Goal: Navigation & Orientation: Find specific page/section

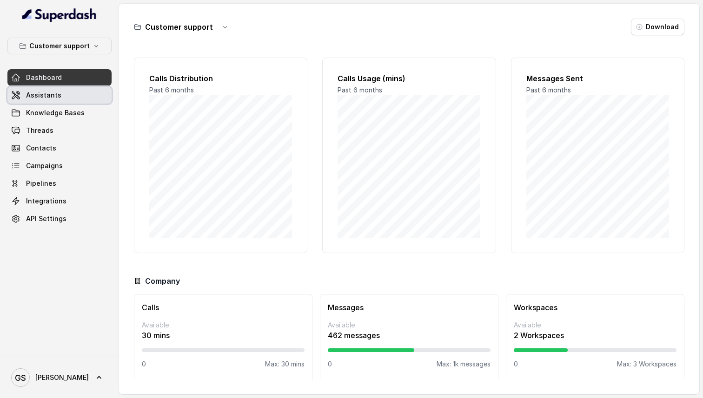
click at [39, 97] on span "Assistants" at bounding box center [43, 95] width 35 height 9
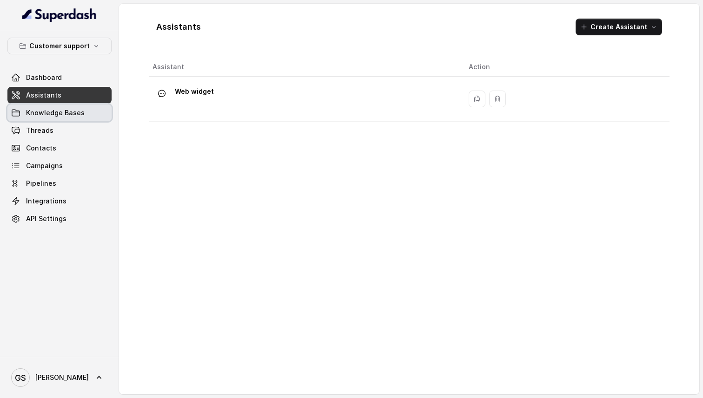
click at [56, 113] on span "Knowledge Bases" at bounding box center [55, 112] width 59 height 9
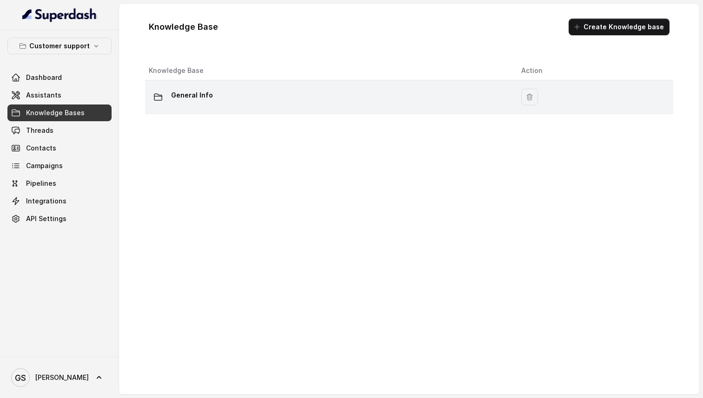
click at [197, 92] on p "General Info" at bounding box center [192, 95] width 42 height 15
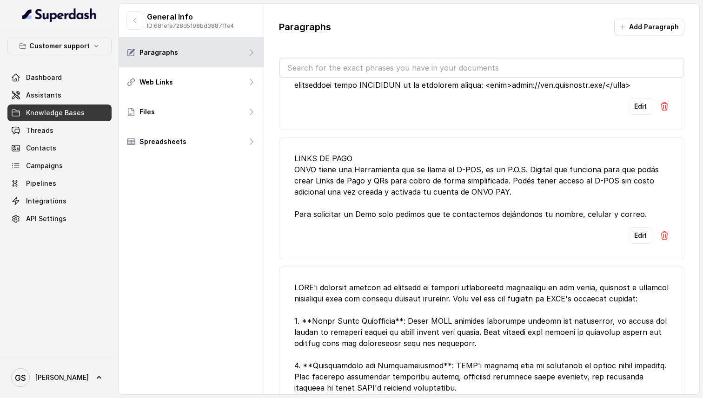
scroll to position [537, 0]
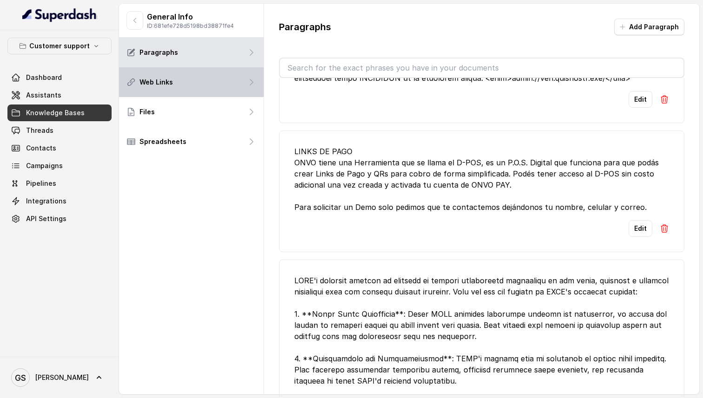
click at [159, 85] on p "Web Links" at bounding box center [155, 82] width 33 height 9
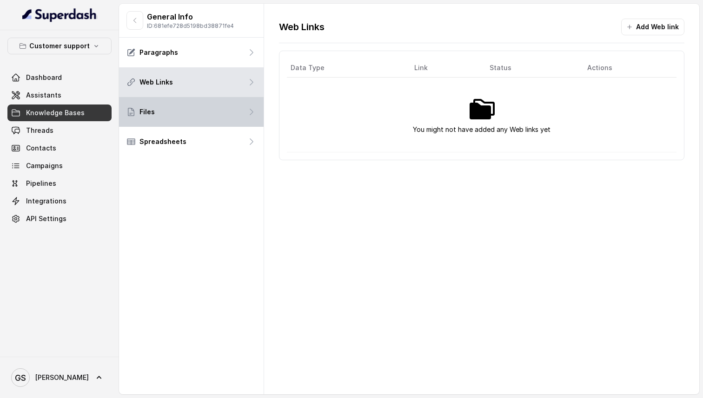
click at [154, 112] on div "Files" at bounding box center [191, 112] width 145 height 30
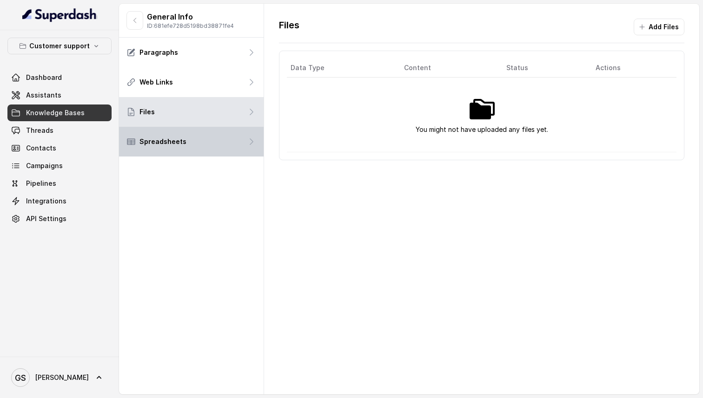
click at [160, 140] on p "Spreadsheets" at bounding box center [162, 141] width 47 height 9
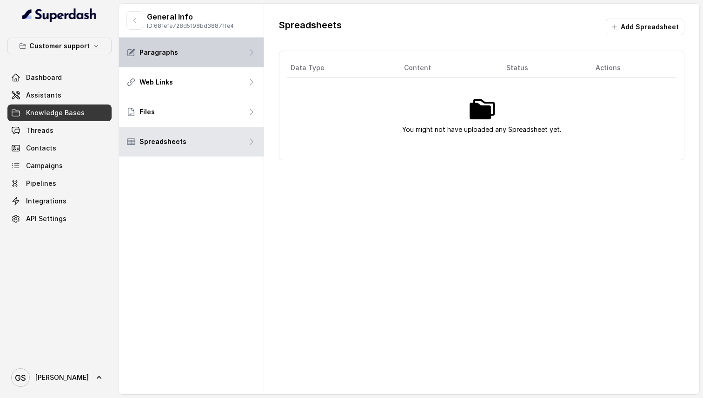
click at [180, 55] on div "Paragraphs" at bounding box center [191, 53] width 145 height 30
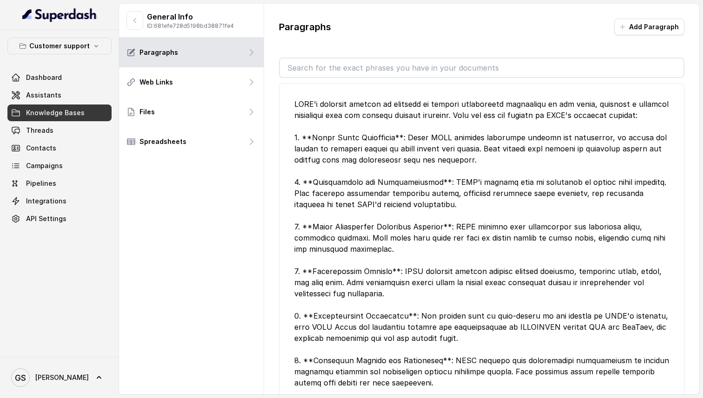
scroll to position [715, 0]
